Goal: Task Accomplishment & Management: Use online tool/utility

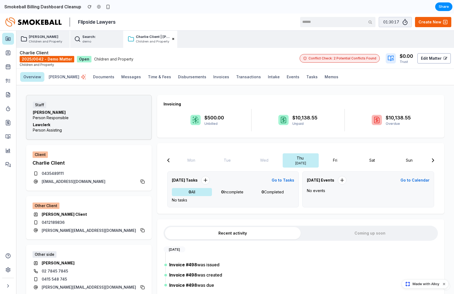
click at [399, 21] on span "01:30:17" at bounding box center [392, 22] width 16 height 5
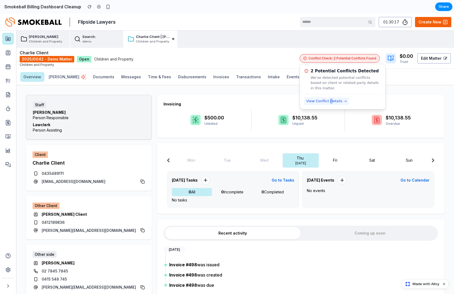
click at [333, 101] on span "View Conflict Details" at bounding box center [325, 101] width 36 height 5
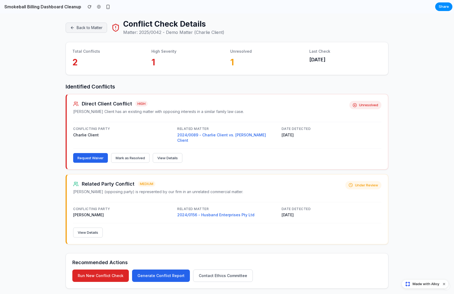
click at [97, 27] on button "Back to Matter" at bounding box center [86, 28] width 41 height 10
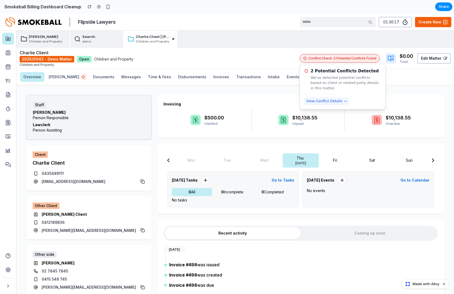
click at [324, 101] on span "View Conflict Details" at bounding box center [325, 101] width 36 height 5
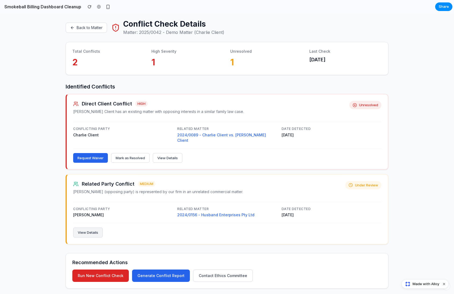
click at [97, 228] on button "View Details" at bounding box center [88, 233] width 30 height 10
click at [102, 153] on button "Request Waiver" at bounding box center [90, 158] width 35 height 10
click at [124, 153] on button "Mark as Resolved" at bounding box center [130, 158] width 38 height 10
click at [180, 153] on button "View Details" at bounding box center [168, 158] width 30 height 10
click at [87, 27] on button "Back to Matter" at bounding box center [86, 28] width 41 height 10
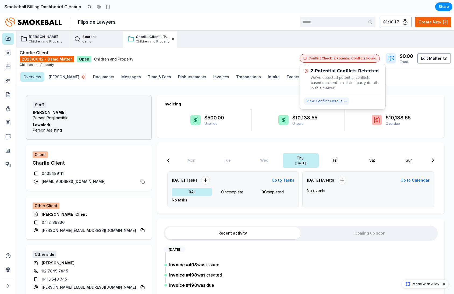
click at [328, 99] on span "View Conflict Details" at bounding box center [325, 101] width 36 height 5
